Goal: Entertainment & Leisure: Consume media (video, audio)

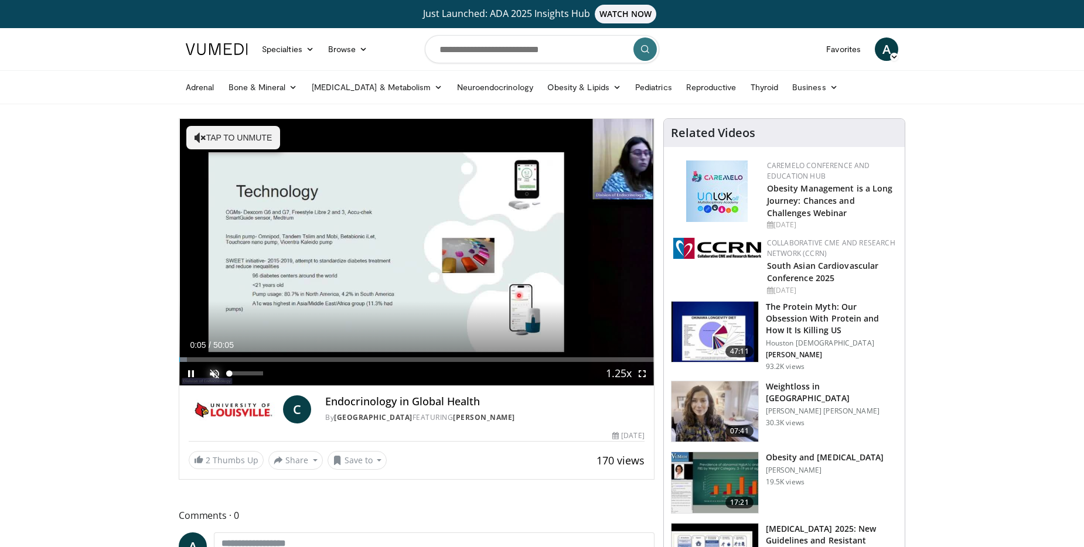
click at [213, 374] on span "Video Player" at bounding box center [214, 373] width 23 height 23
click at [641, 372] on span "Video Player" at bounding box center [641, 373] width 23 height 23
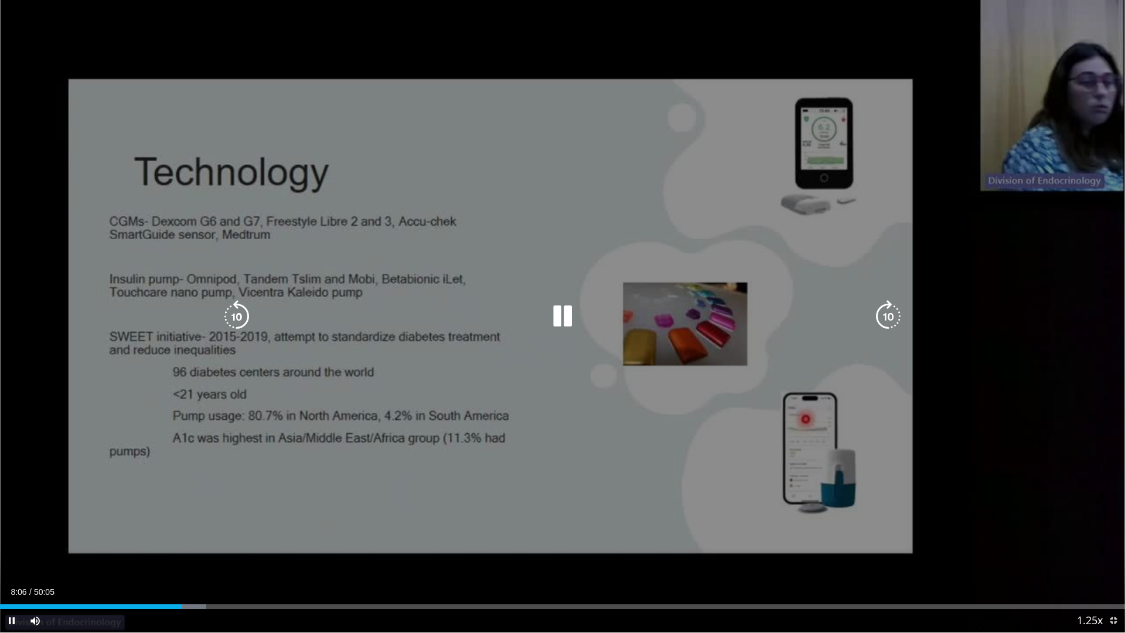
click at [824, 158] on div "10 seconds Tap to unmute" at bounding box center [562, 316] width 1125 height 632
click at [564, 314] on icon "Video Player" at bounding box center [562, 316] width 33 height 33
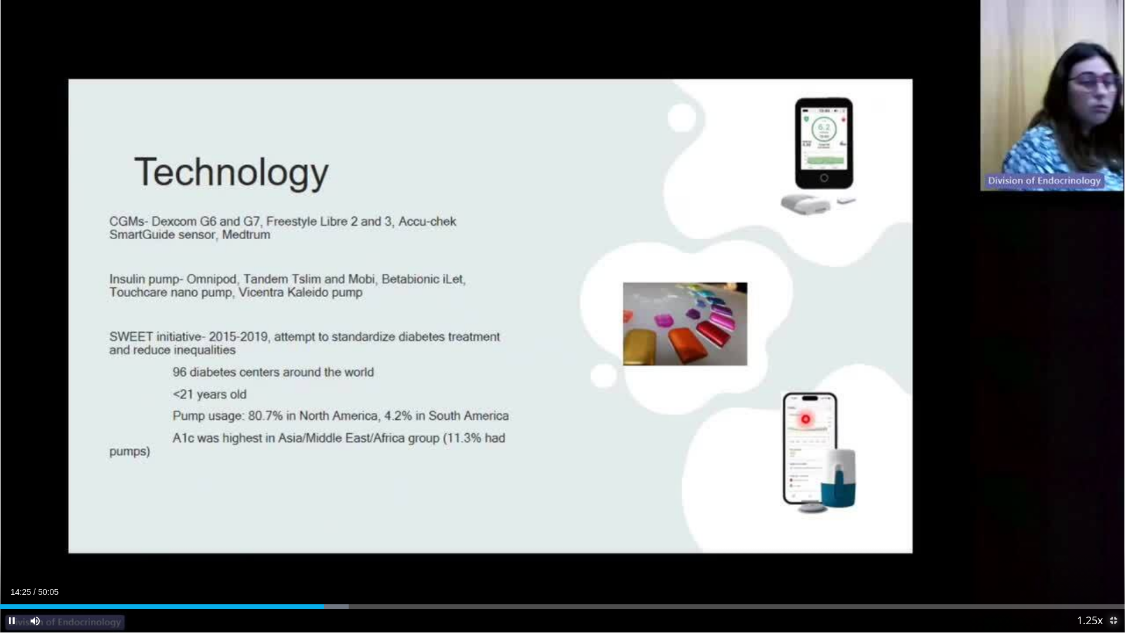
click at [1083, 547] on span "Video Player" at bounding box center [1113, 620] width 23 height 23
